Goal: Check status: Check status

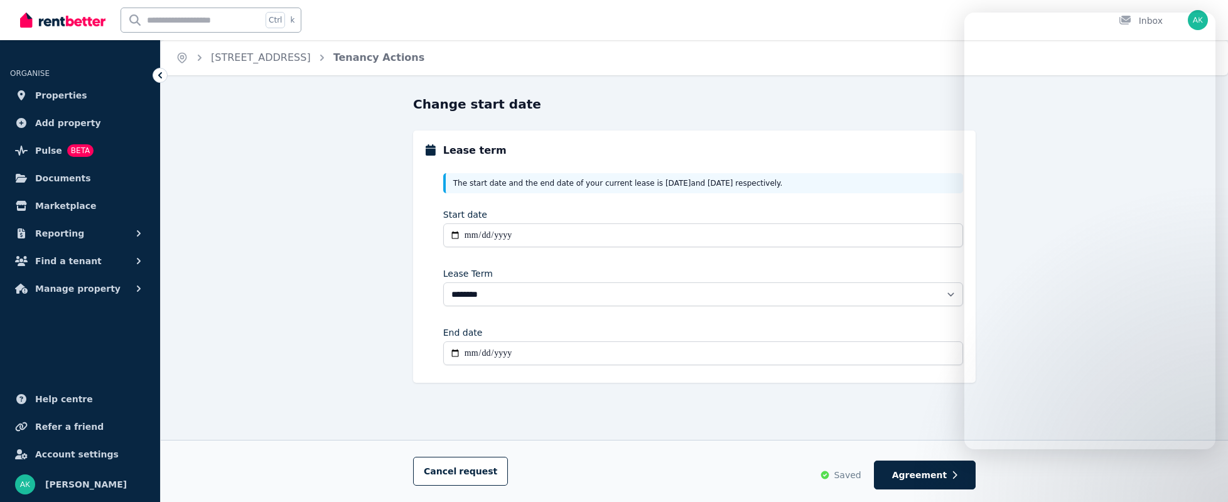
select select "**********"
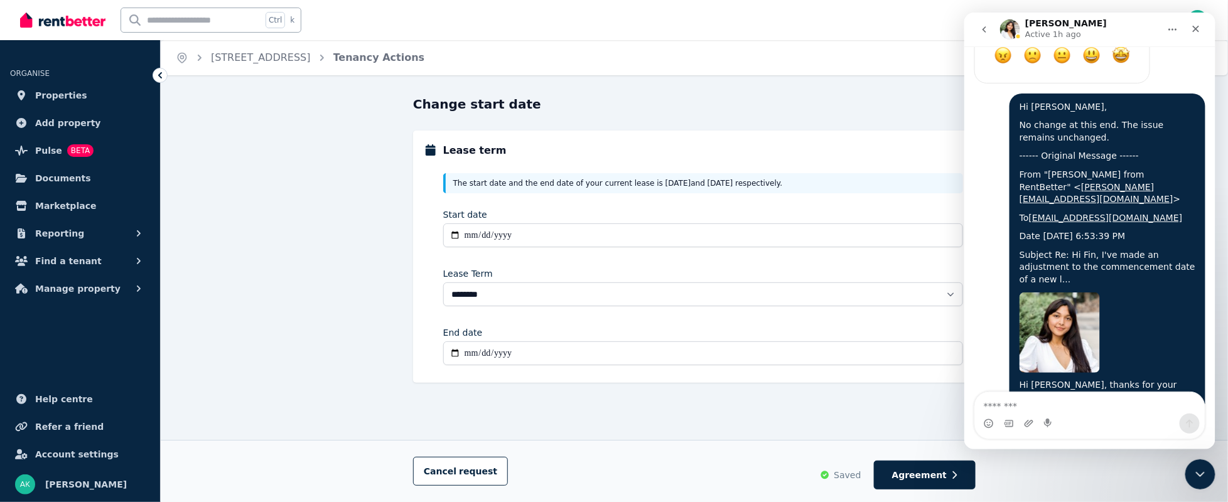
scroll to position [7744, 0]
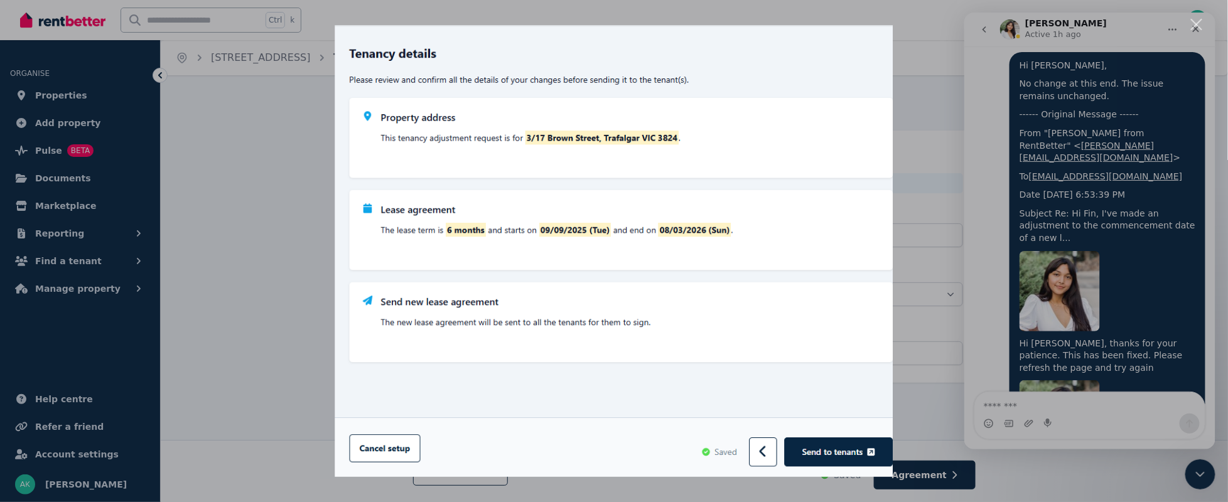
scroll to position [0, 0]
click at [256, 144] on div "Intercom messenger" at bounding box center [614, 251] width 1228 height 502
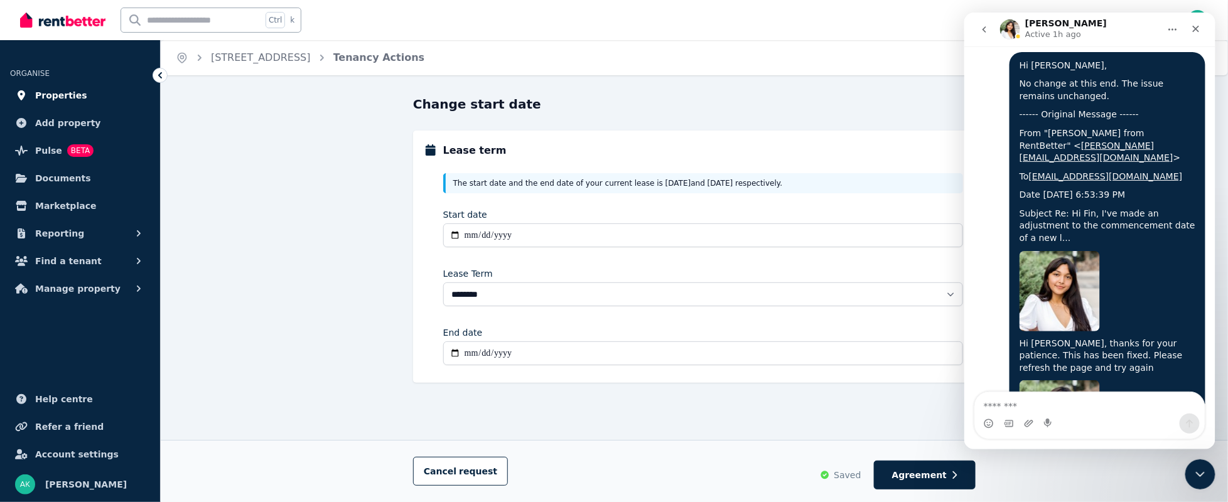
click at [57, 90] on span "Properties" at bounding box center [61, 95] width 52 height 15
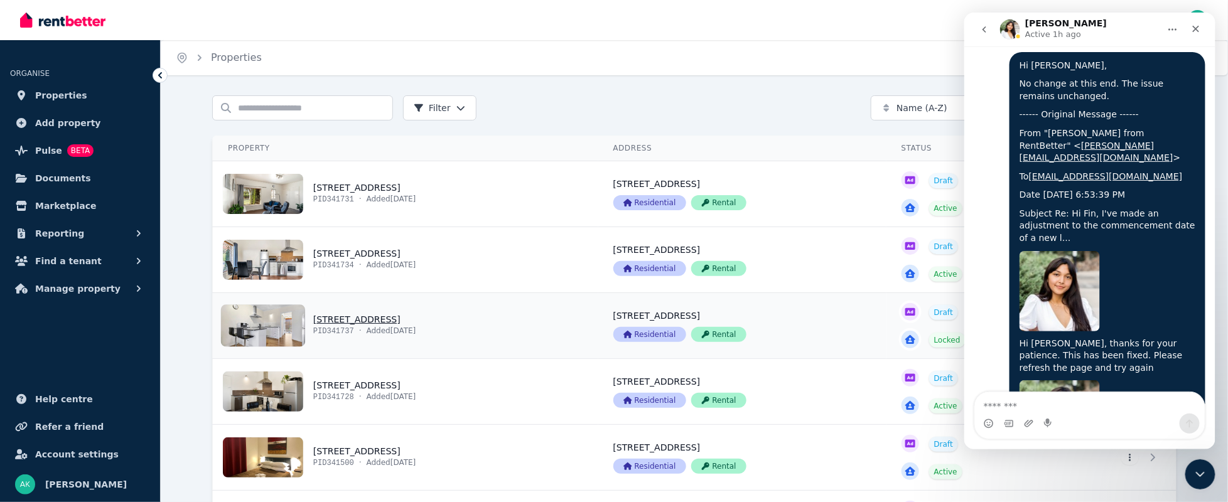
click at [267, 323] on link "View property details" at bounding box center [406, 325] width 386 height 65
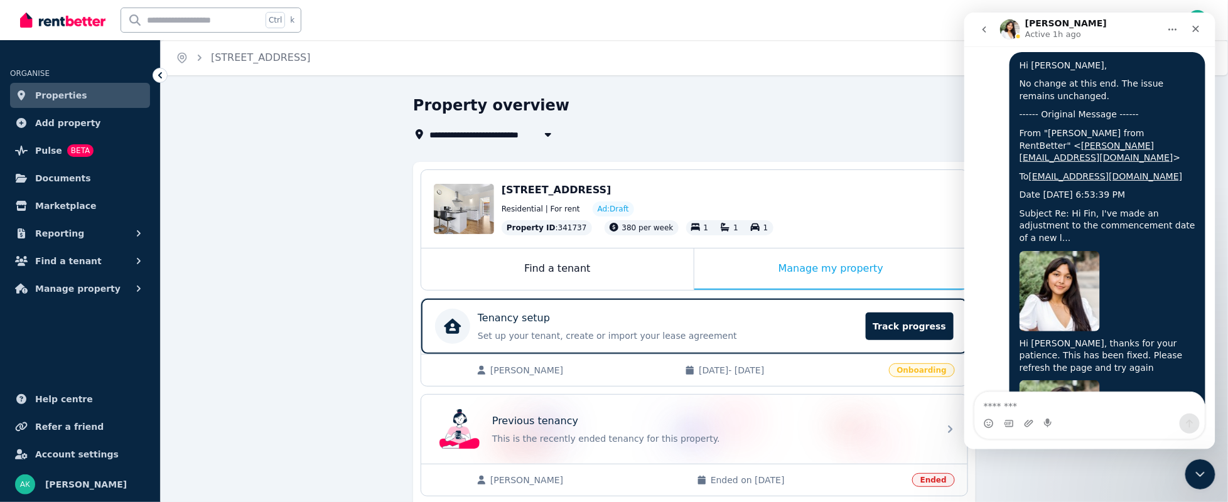
click at [529, 367] on span "[PERSON_NAME]" at bounding box center [581, 370] width 182 height 13
click at [740, 368] on span "[DATE] - [DATE]" at bounding box center [790, 370] width 182 height 13
click at [510, 368] on span "[PERSON_NAME]" at bounding box center [581, 370] width 182 height 13
click at [1196, 26] on icon "Close" at bounding box center [1195, 29] width 10 height 10
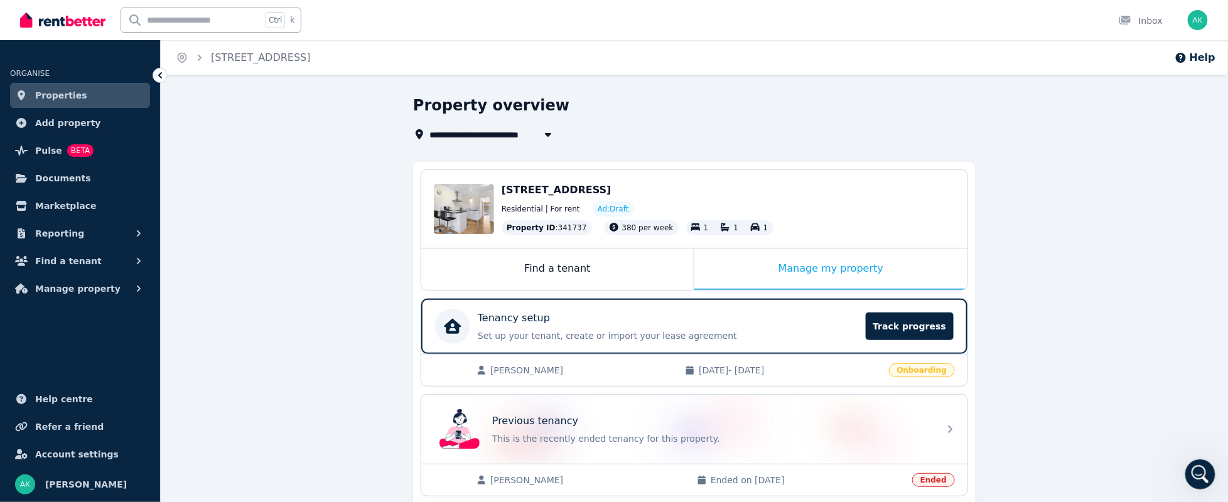
scroll to position [7744, 0]
click at [748, 364] on span "[DATE] - [DATE]" at bounding box center [790, 370] width 182 height 13
click at [555, 131] on button "button" at bounding box center [548, 134] width 23 height 15
type input "**********"
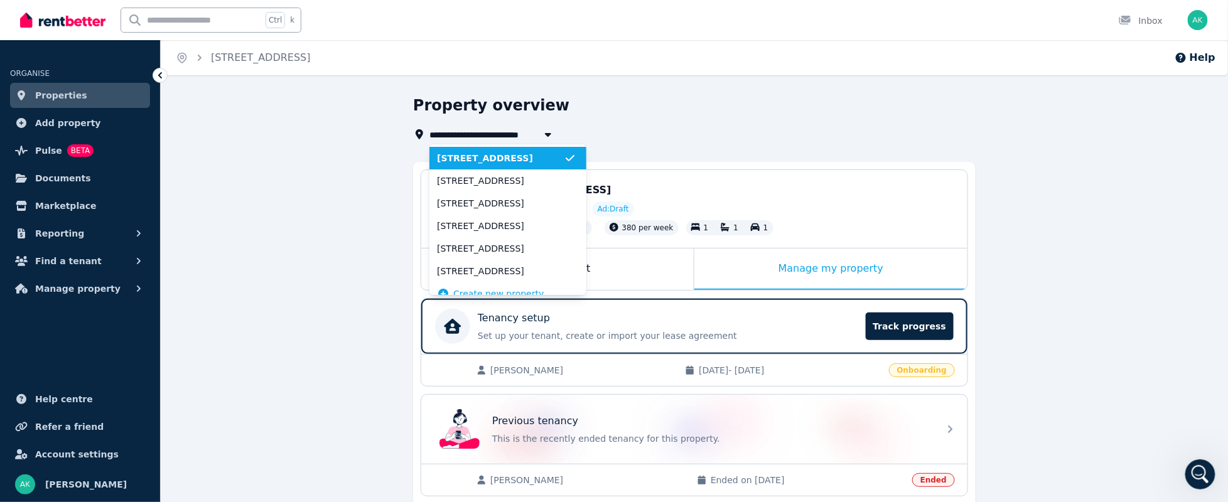
click at [551, 131] on icon "button" at bounding box center [548, 134] width 13 height 10
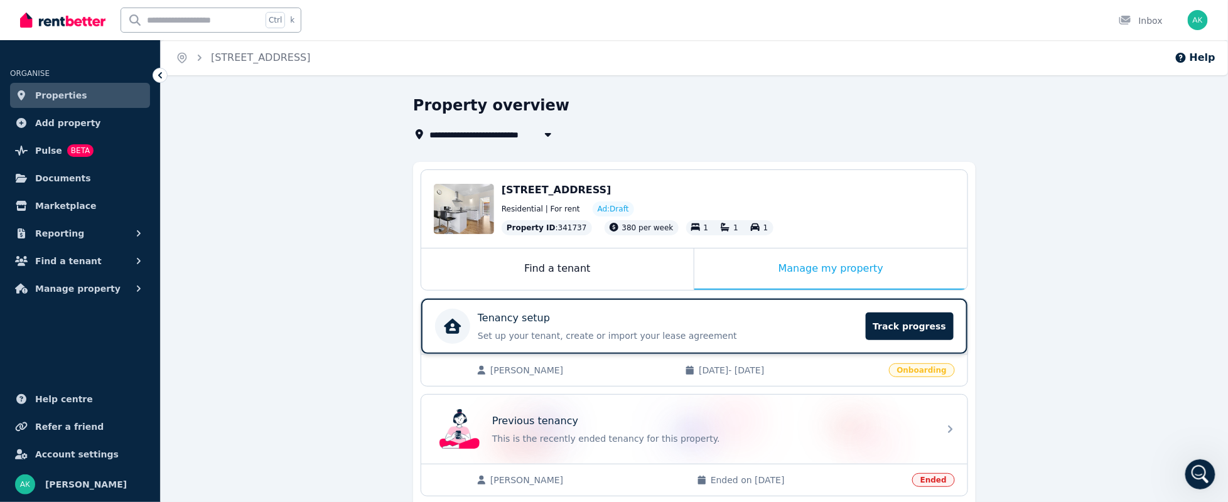
click at [545, 321] on div "Tenancy setup" at bounding box center [668, 318] width 380 height 15
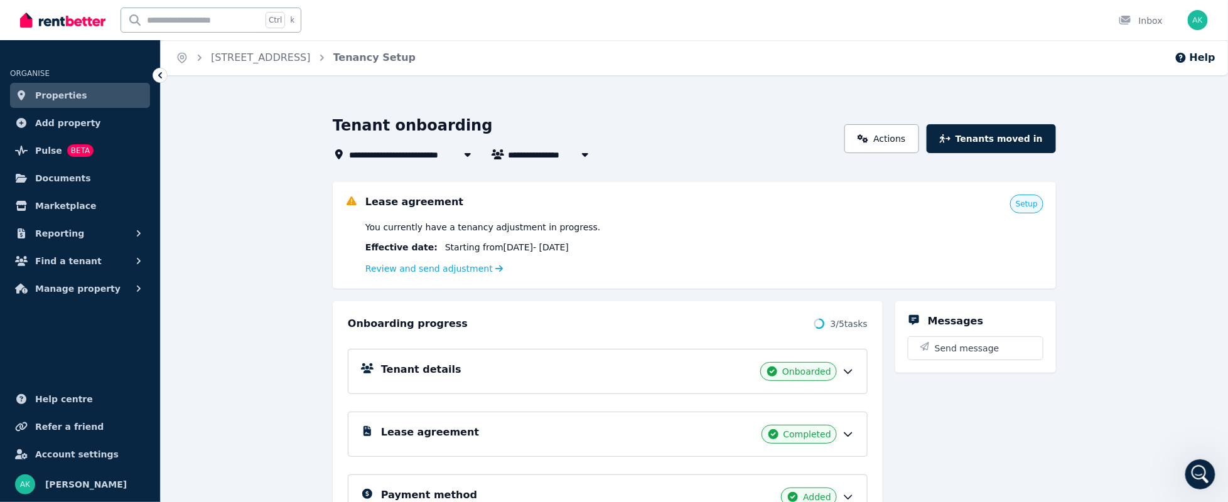
click at [423, 374] on h5 "Tenant details" at bounding box center [421, 369] width 80 height 15
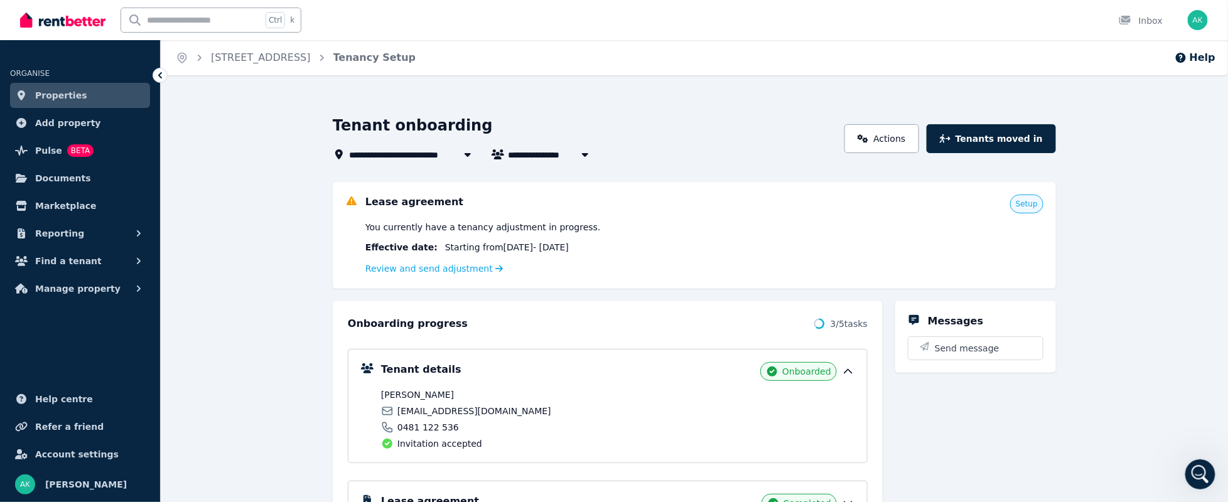
scroll to position [377, 0]
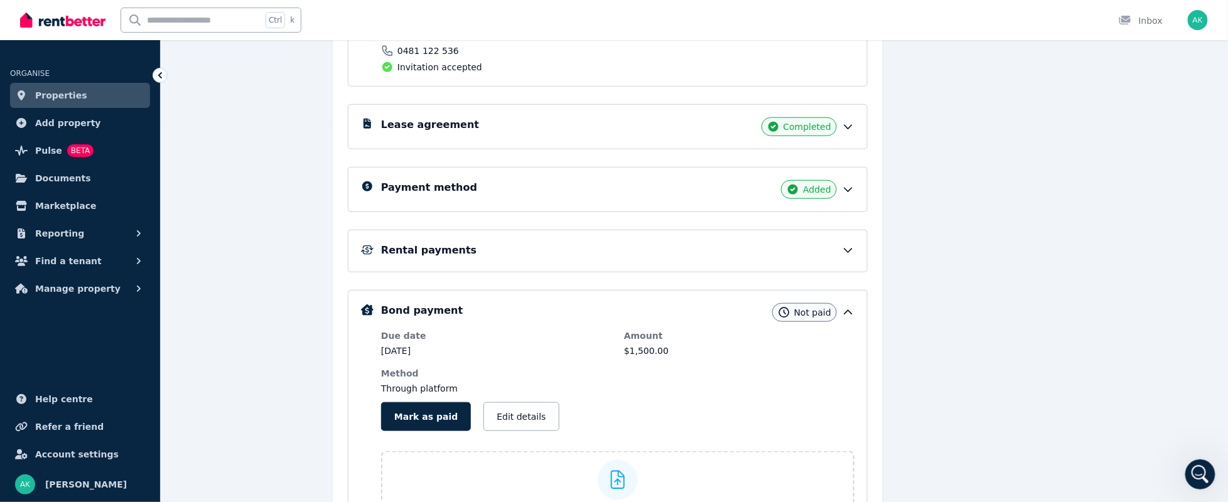
click at [434, 129] on h5 "Lease agreement" at bounding box center [430, 124] width 98 height 15
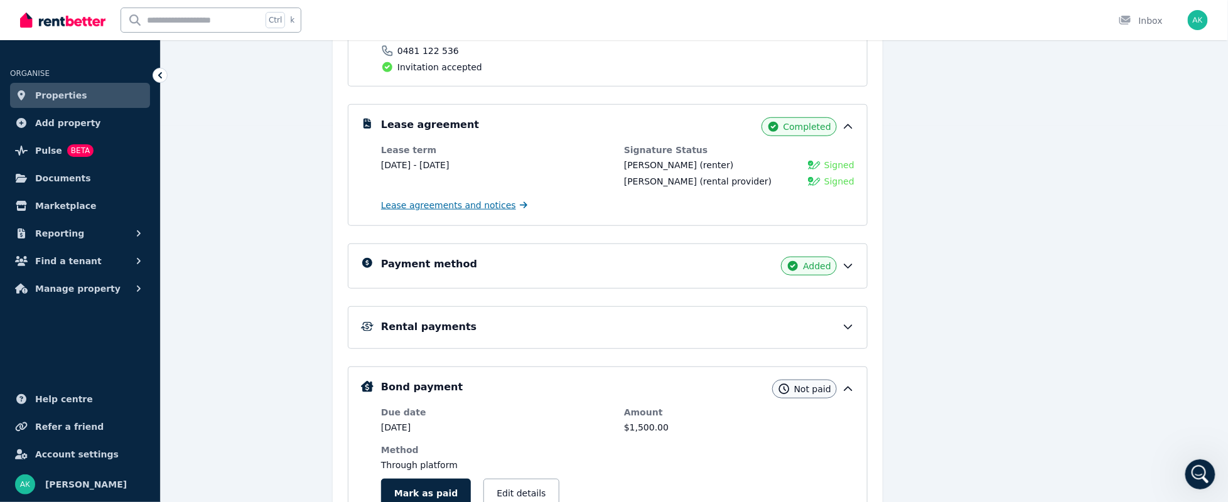
click at [467, 206] on span "Lease agreements and notices" at bounding box center [448, 205] width 135 height 13
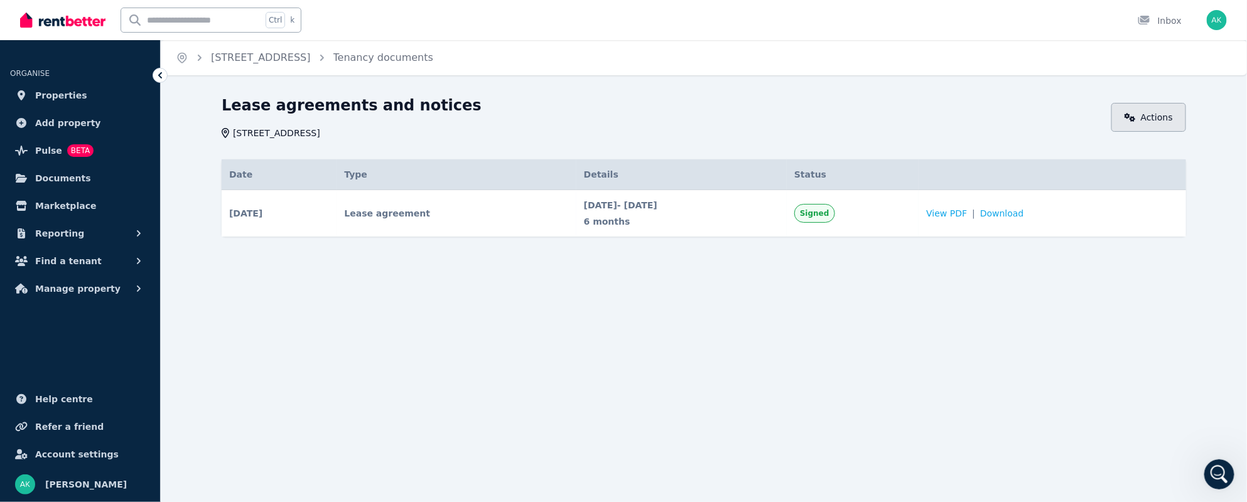
click at [1150, 119] on link "Actions" at bounding box center [1148, 117] width 75 height 29
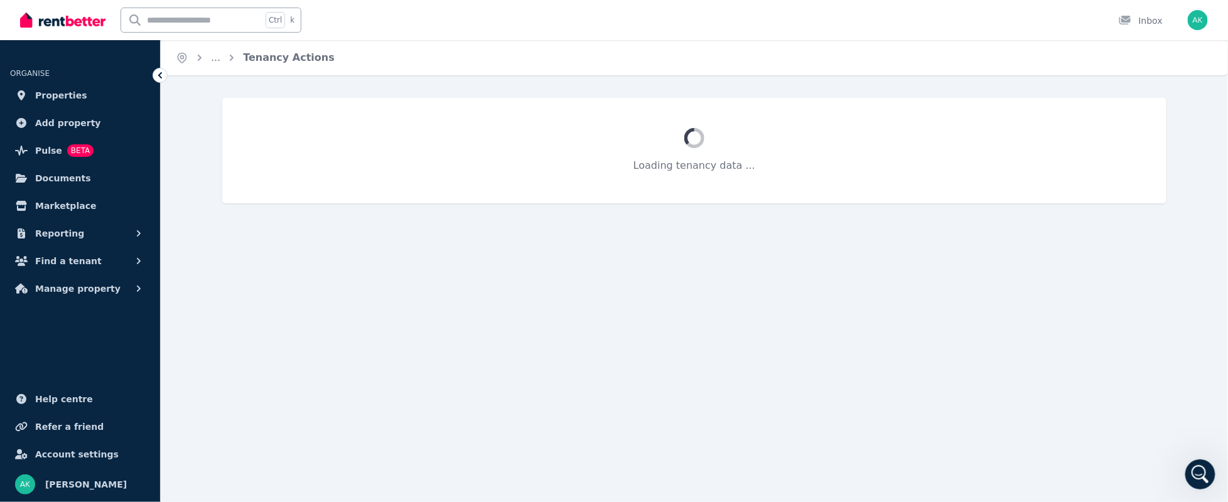
select select "**********"
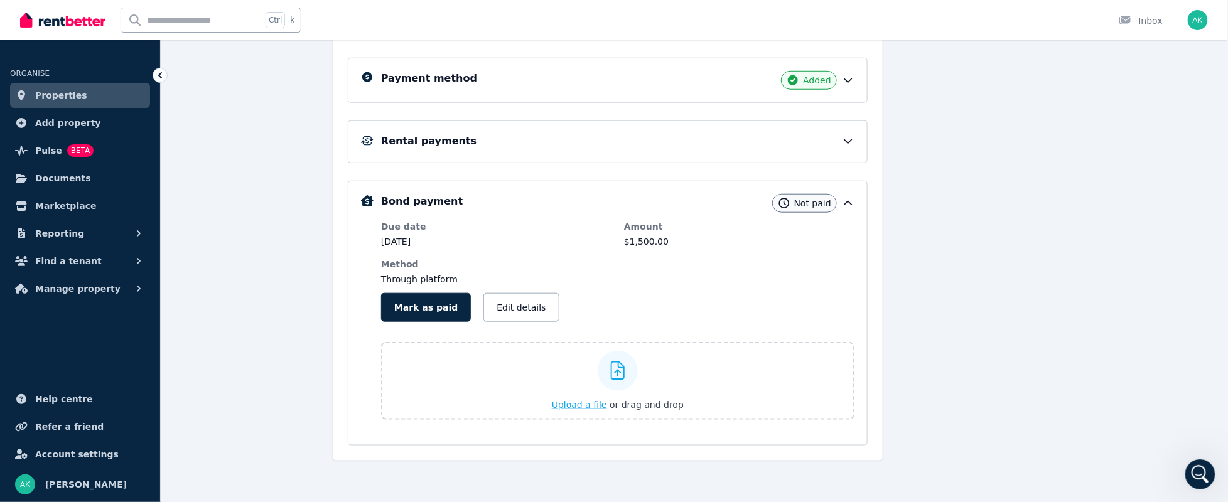
scroll to position [41, 0]
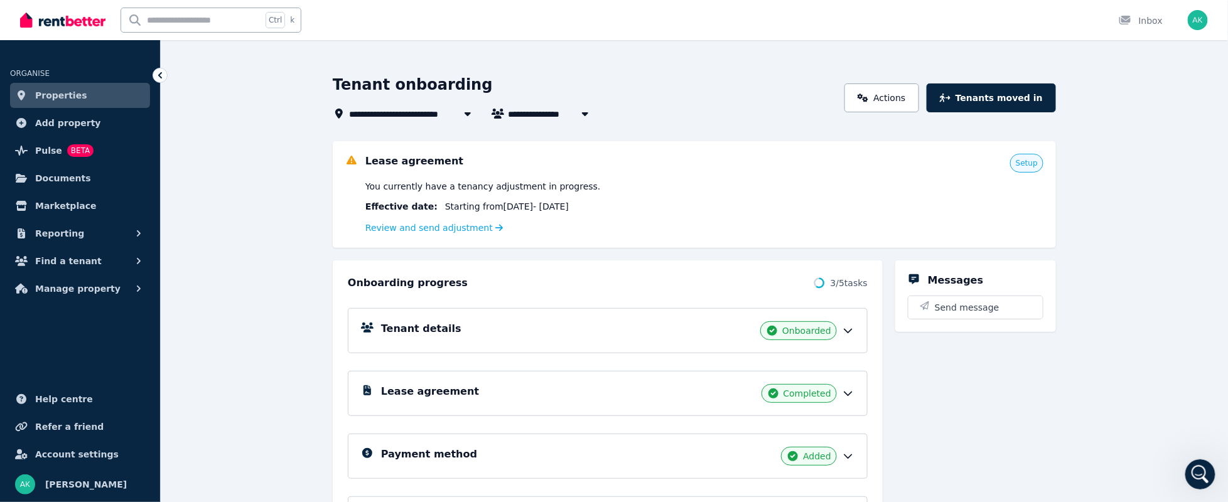
click at [581, 112] on icon "button" at bounding box center [585, 114] width 13 height 10
type input "**********"
click at [559, 130] on li "[PERSON_NAME]" at bounding box center [586, 137] width 157 height 23
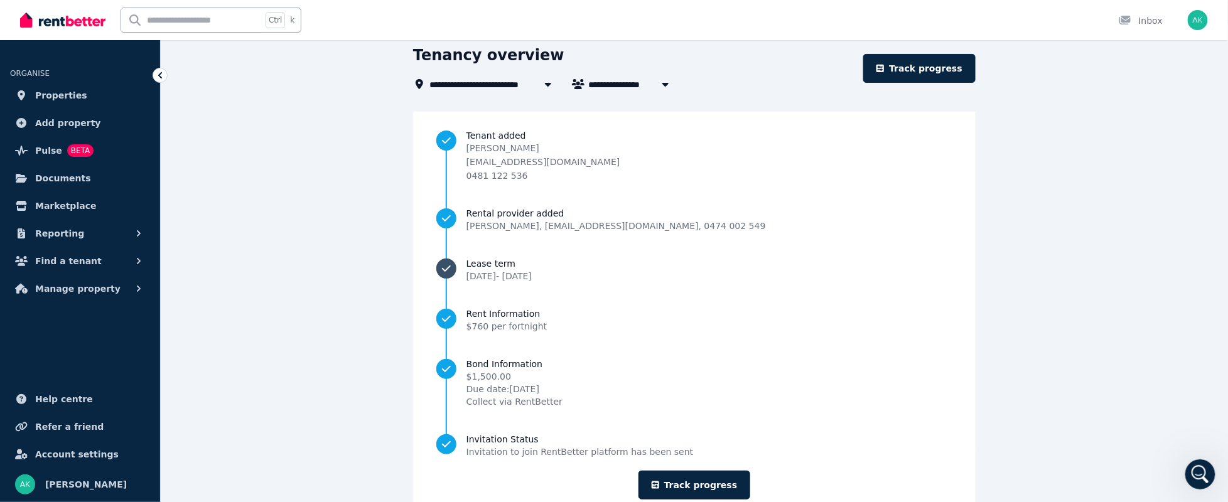
scroll to position [87, 0]
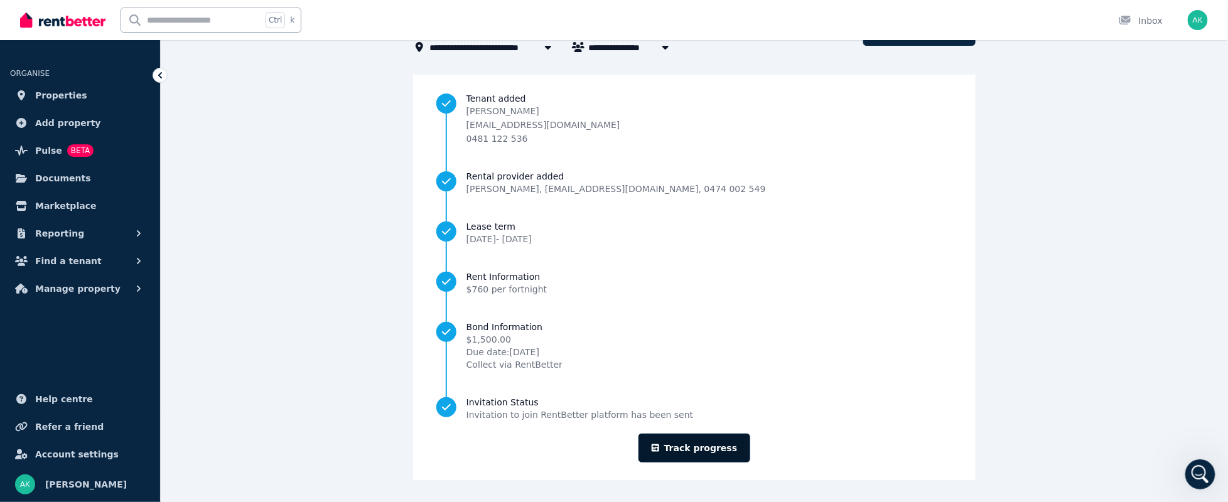
click at [712, 447] on link "Track progress" at bounding box center [695, 448] width 112 height 29
